Goal: Go to known website: Access a specific website the user already knows

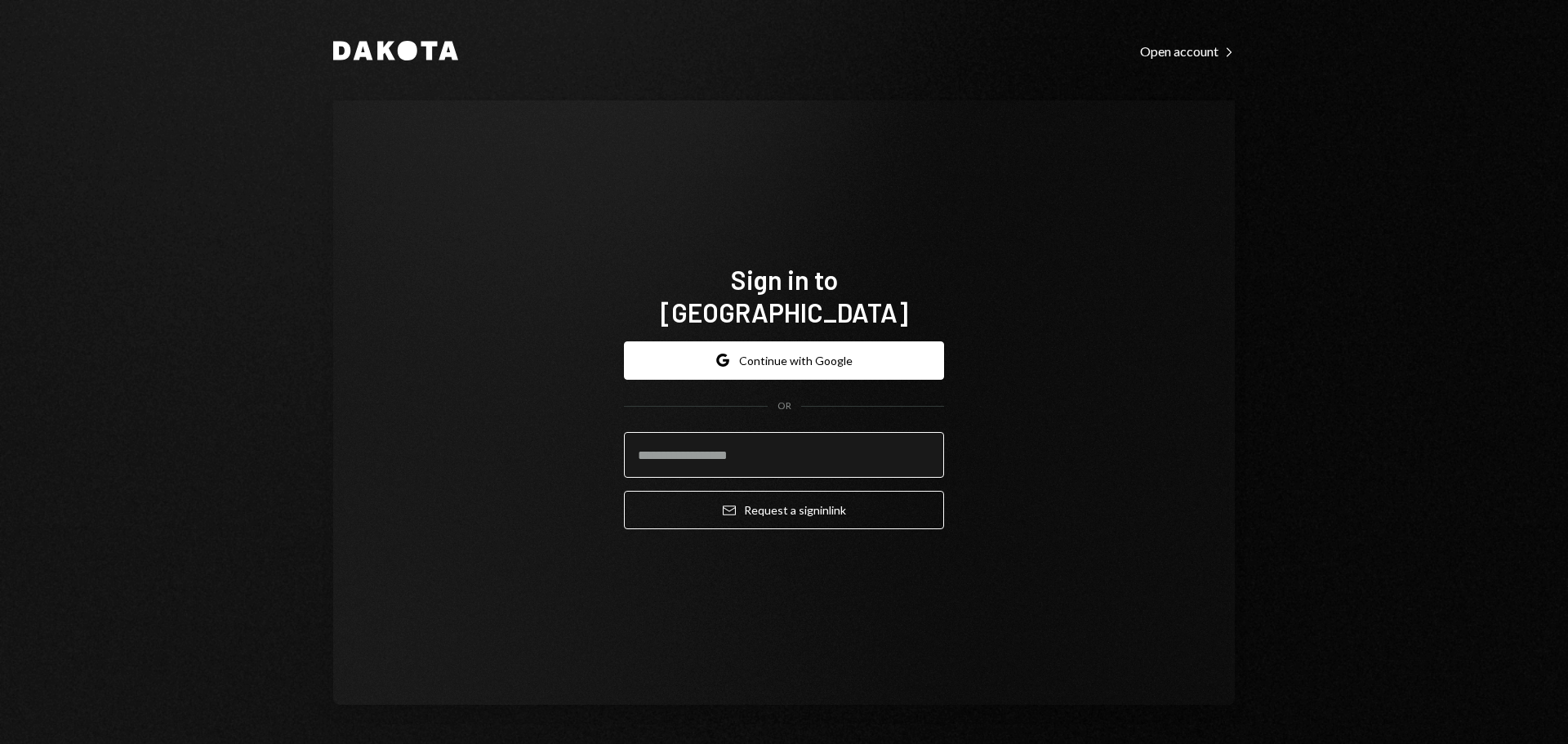
click at [679, 433] on input "email" at bounding box center [784, 454] width 320 height 46
type input "**********"
click at [624, 491] on button "Email Request a sign in link" at bounding box center [784, 510] width 320 height 38
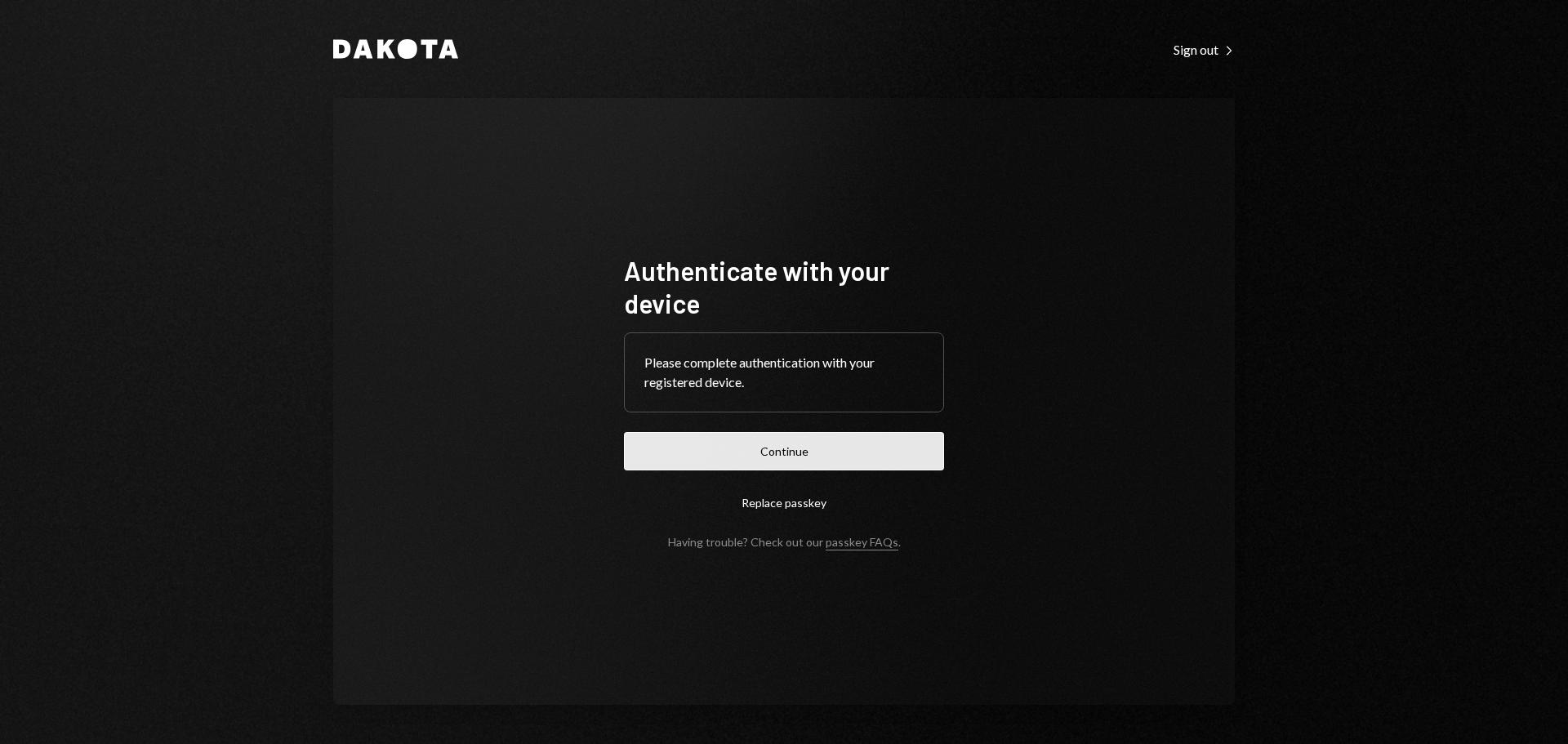
click at [689, 462] on button "Continue" at bounding box center [784, 451] width 320 height 38
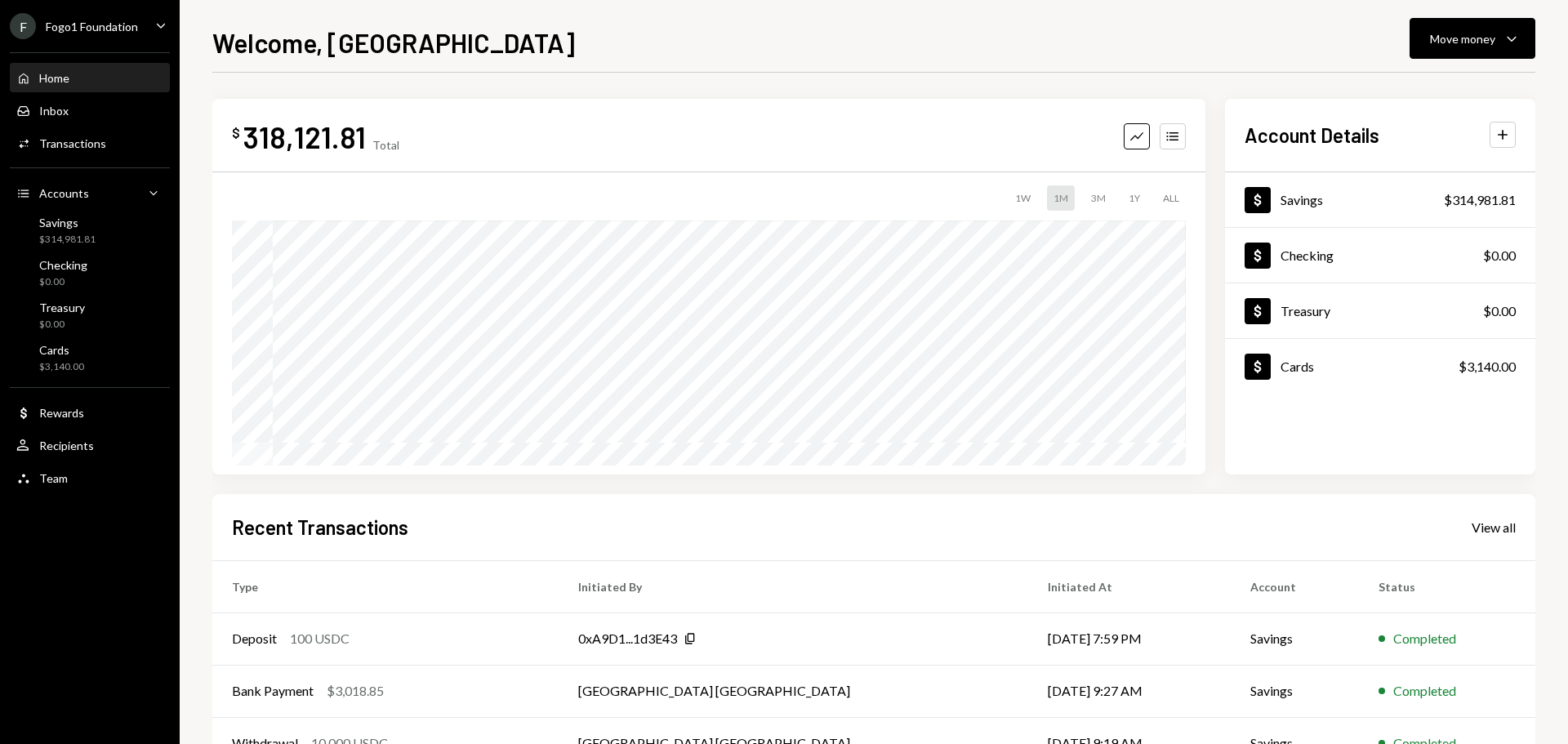
click at [119, 20] on div "Fogo1 Foundation" at bounding box center [91, 26] width 92 height 14
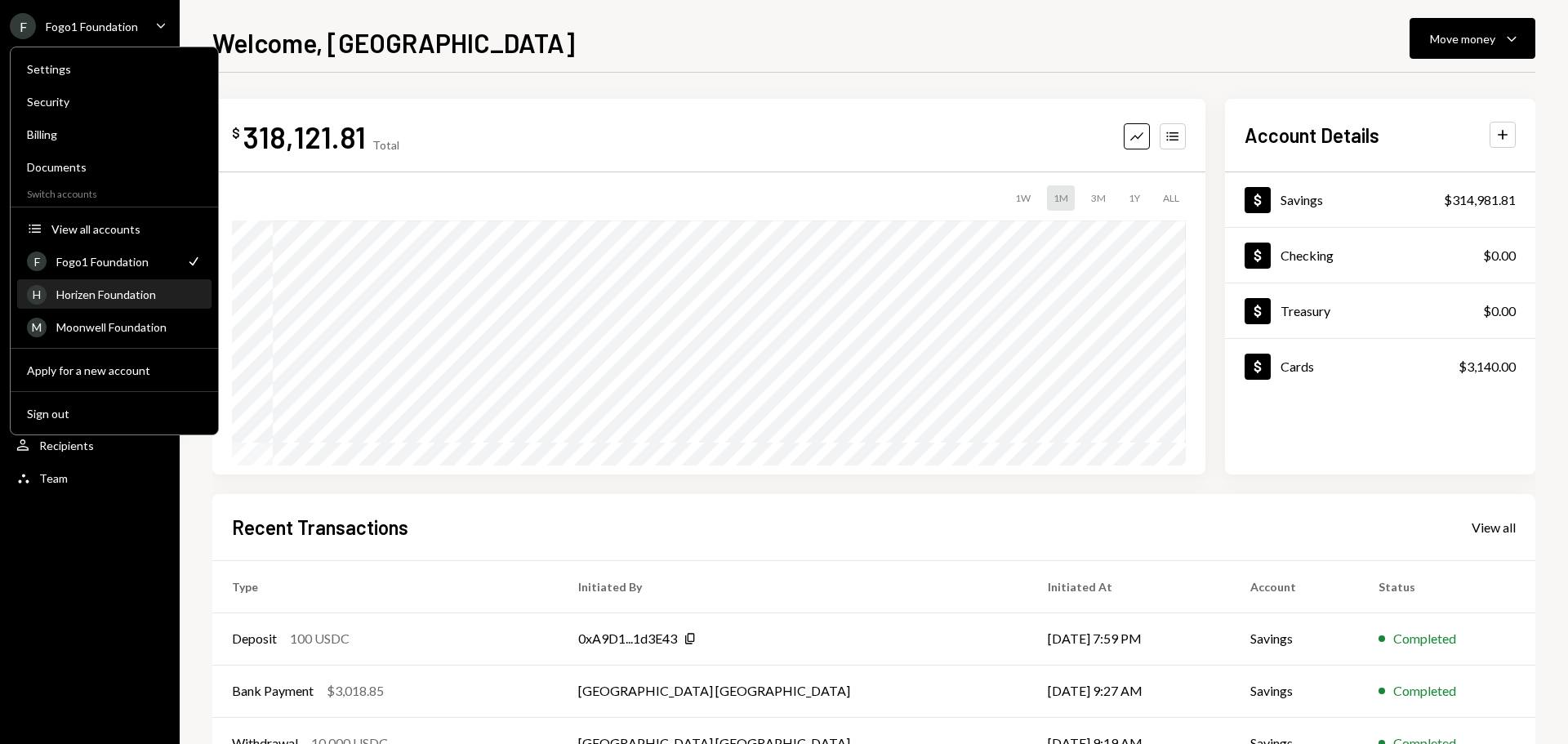
click at [118, 298] on div "Horizen Foundation" at bounding box center [129, 294] width 146 height 14
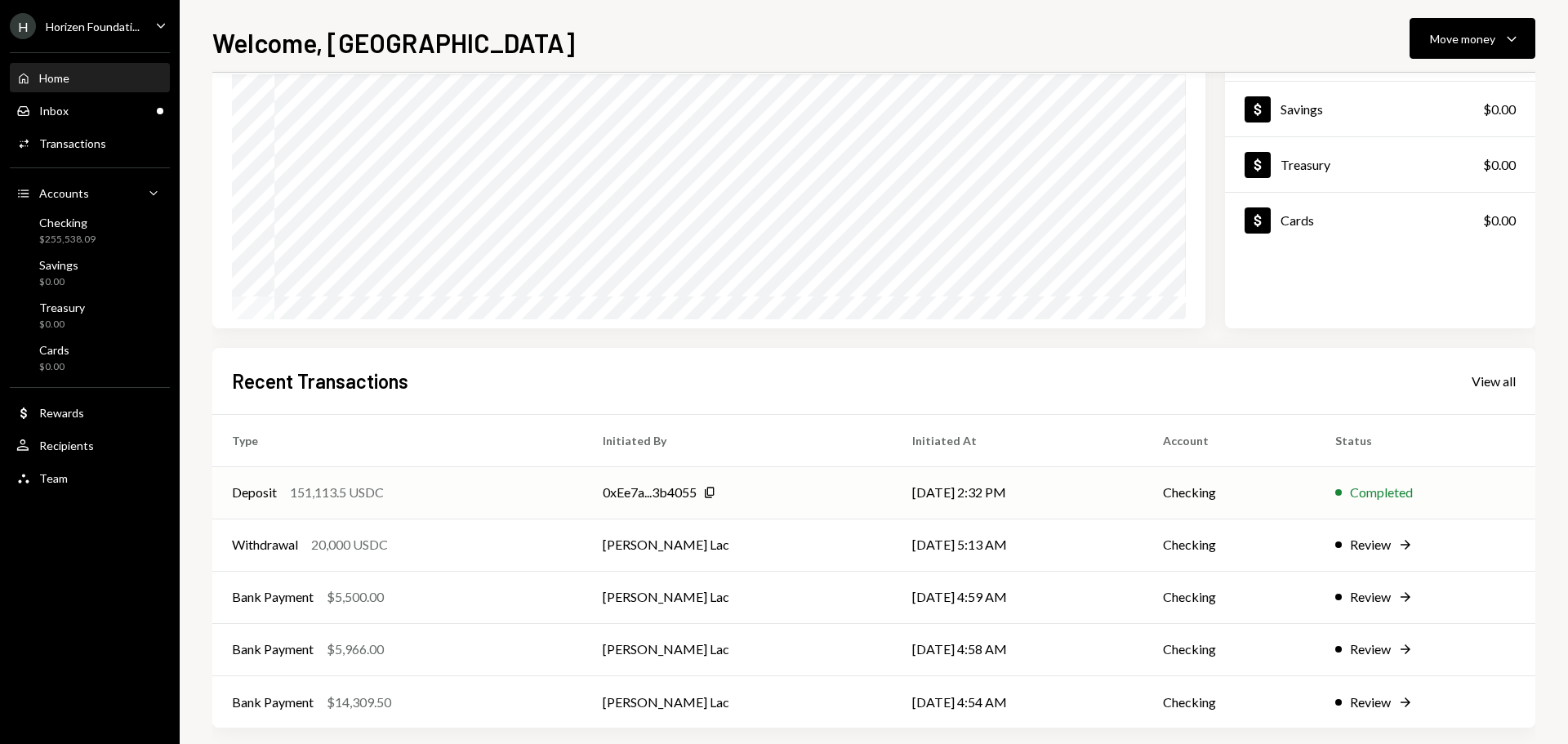
scroll to position [162, 0]
